Goal: Check status

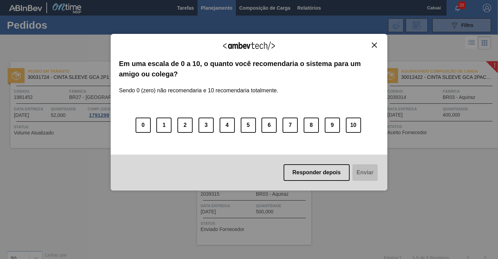
click at [374, 41] on div "Agradecemos seu feedback! Em uma escala de 0 a 10, o quanto você recomendaria o…" at bounding box center [249, 112] width 276 height 157
click at [370, 47] on button "Close" at bounding box center [373, 45] width 9 height 6
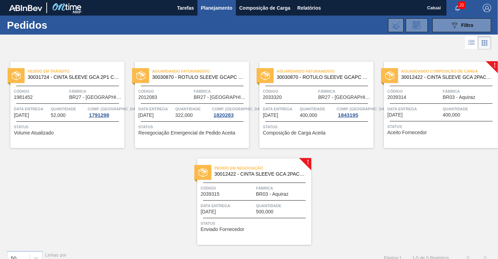
click at [249, 123] on div "Aguardando Faturamento 30030870 - ROTULO SLEEVE GCAPC 2PACK2L NIV24 Código 2012…" at bounding box center [192, 105] width 114 height 86
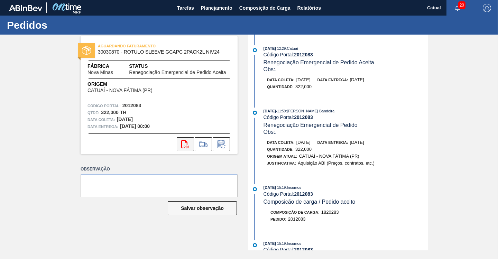
click at [188, 144] on icon "svg{fill:#ff0000}" at bounding box center [185, 144] width 8 height 8
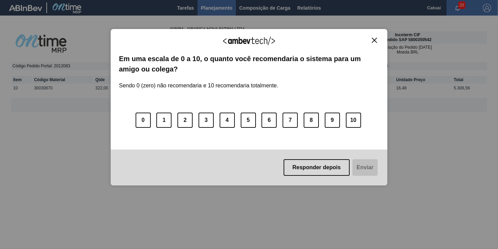
click at [375, 40] on img "Close" at bounding box center [373, 40] width 5 height 5
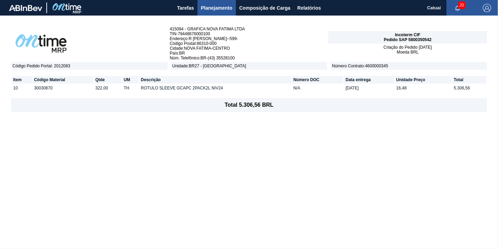
click at [218, 9] on span "Planejamento" at bounding box center [216, 8] width 31 height 8
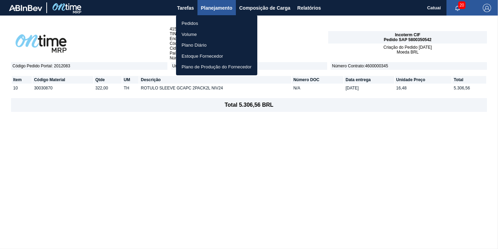
click at [194, 23] on li "Pedidos" at bounding box center [216, 23] width 81 height 11
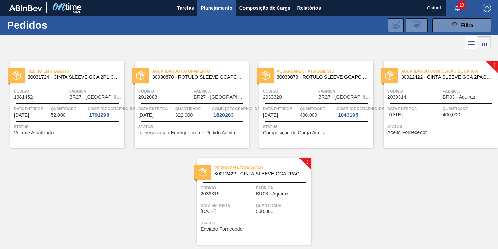
click at [247, 128] on span "Status" at bounding box center [192, 126] width 109 height 7
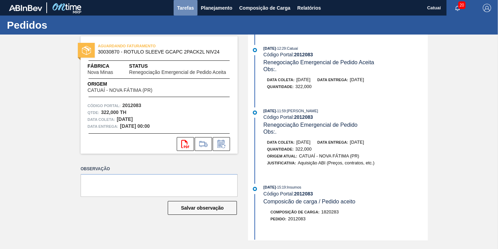
click at [180, 9] on span "Tarefas" at bounding box center [185, 8] width 17 height 8
